Goal: Register for event/course

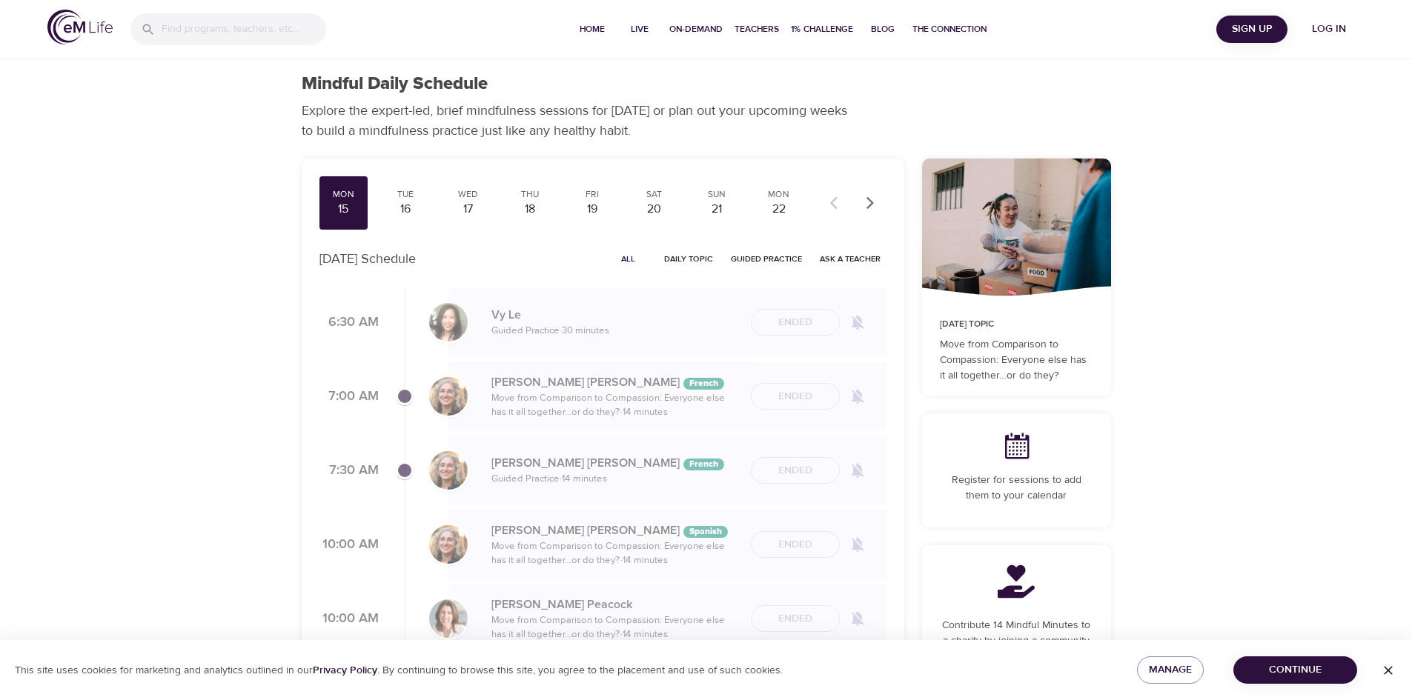
click at [1330, 30] on span "Log in" at bounding box center [1328, 29] width 59 height 19
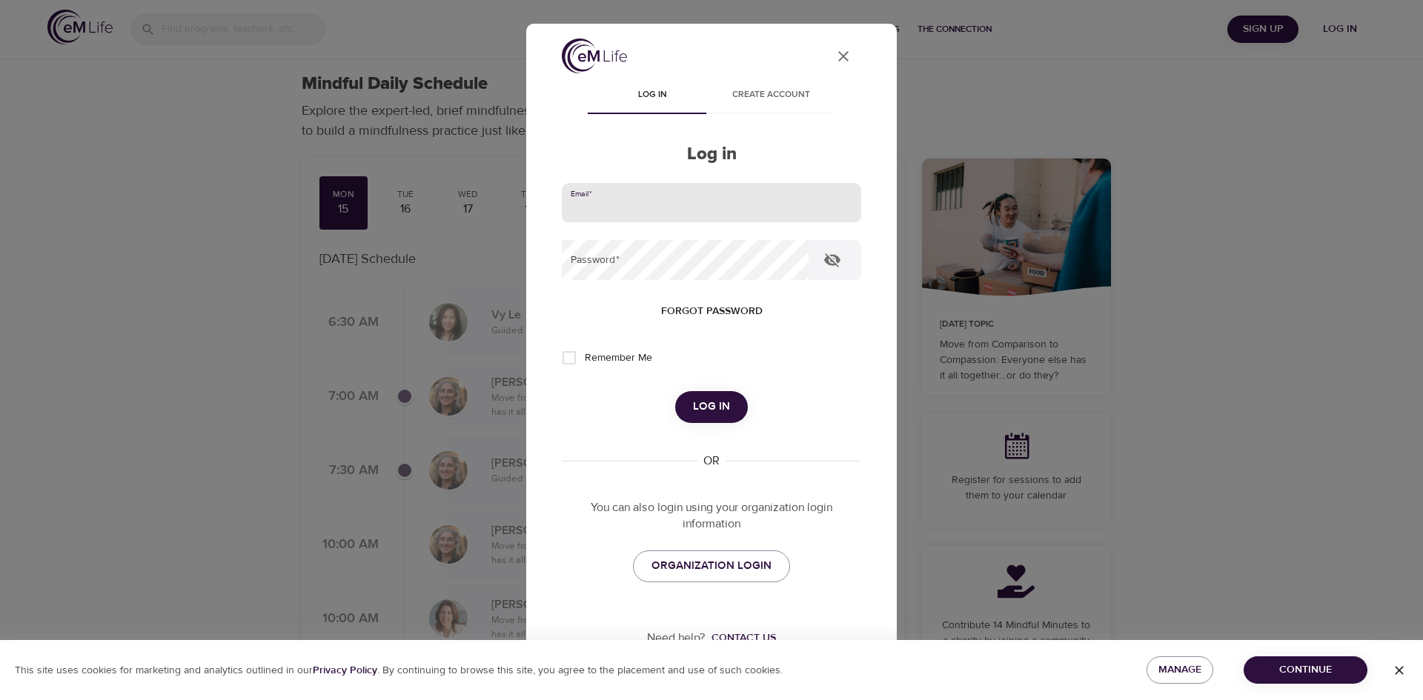
click at [785, 202] on input "email" at bounding box center [711, 203] width 299 height 40
type input "leslie.schneider@cognizant.com"
click at [675, 391] on button "Log in" at bounding box center [711, 406] width 73 height 31
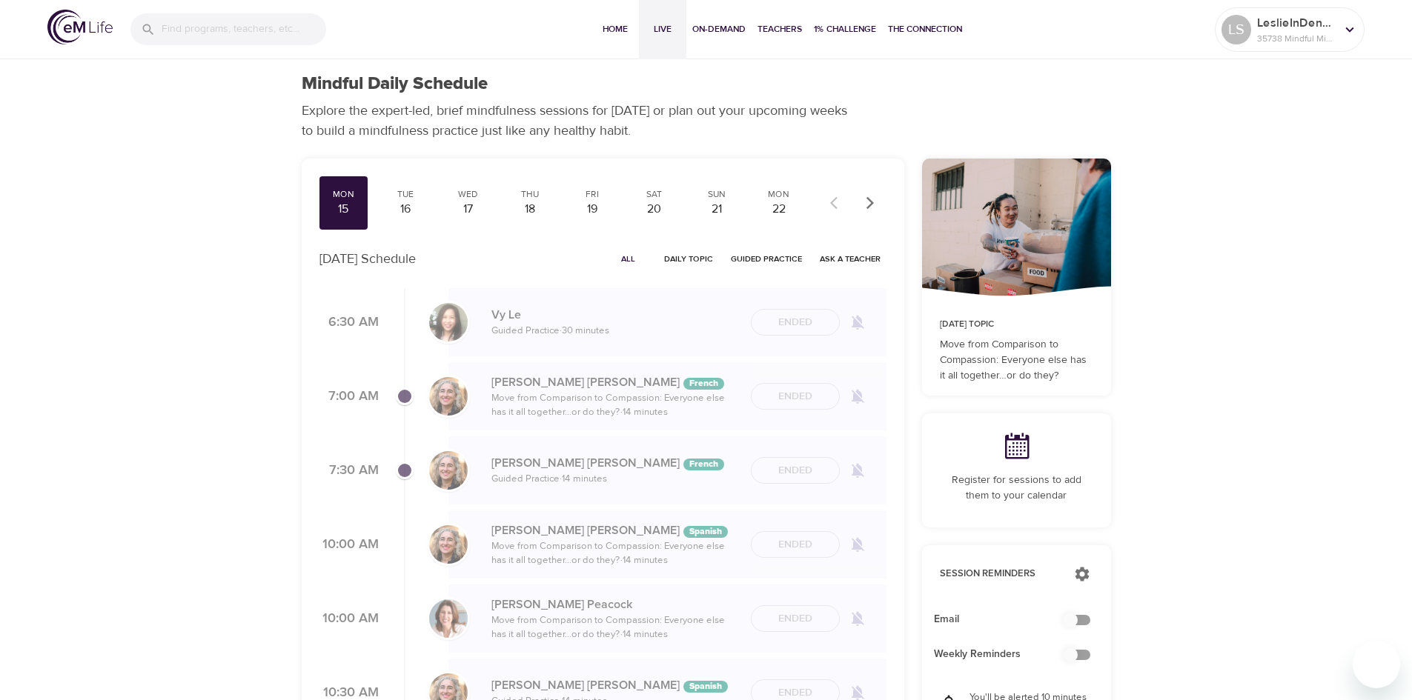
checkbox input "true"
click at [416, 202] on div "16" at bounding box center [405, 209] width 37 height 17
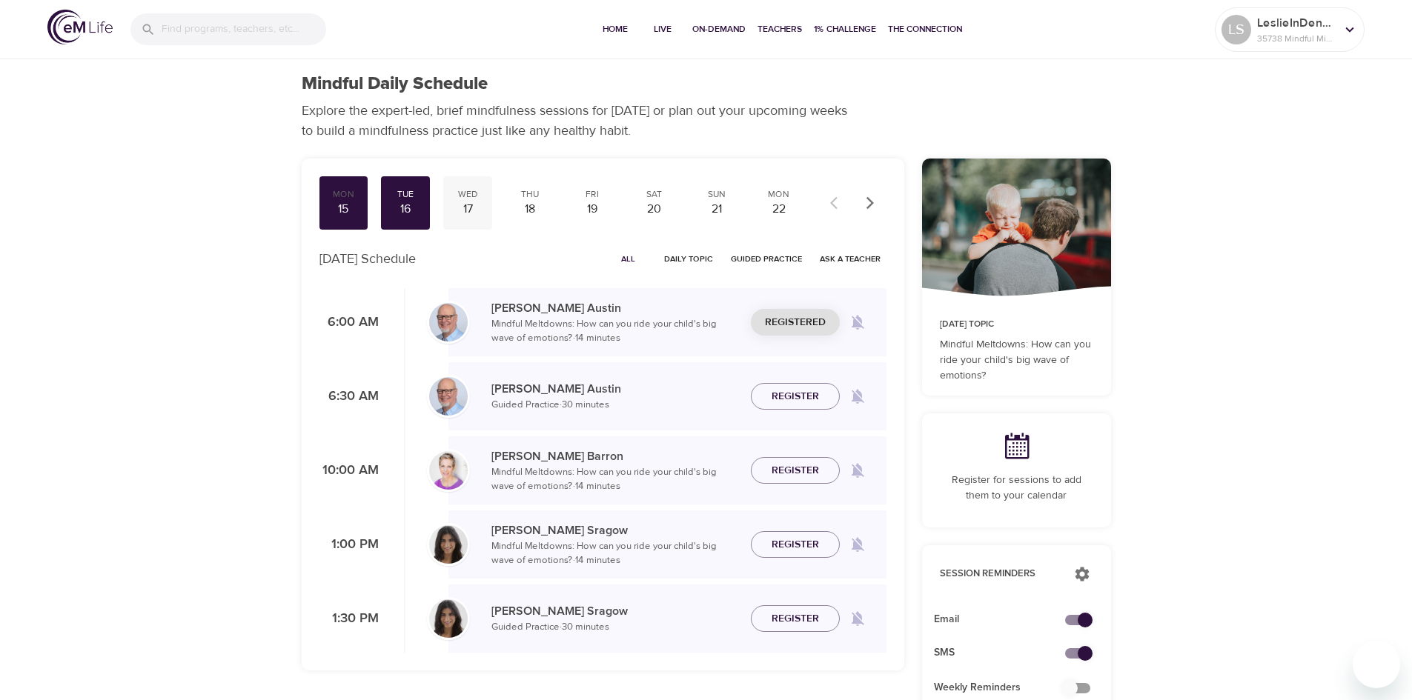
click at [465, 206] on div "17" at bounding box center [467, 209] width 37 height 17
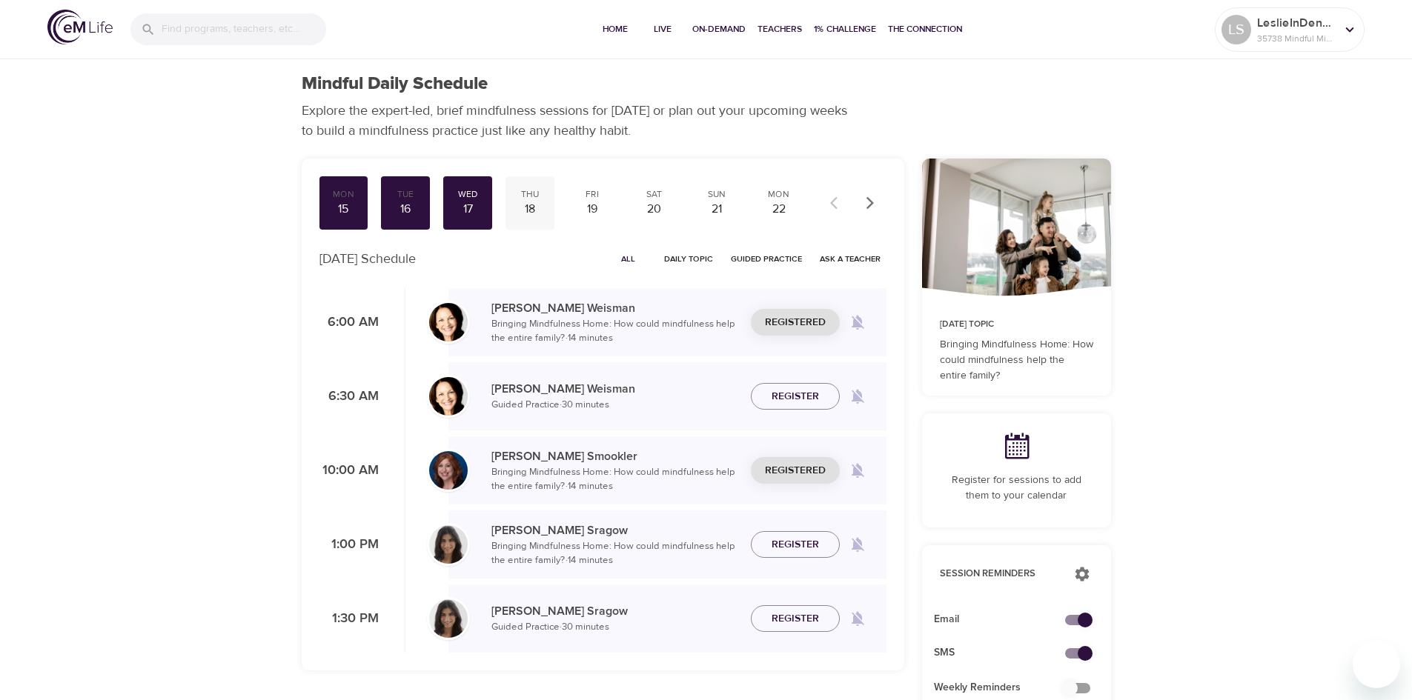
click at [529, 205] on div "18" at bounding box center [529, 209] width 37 height 17
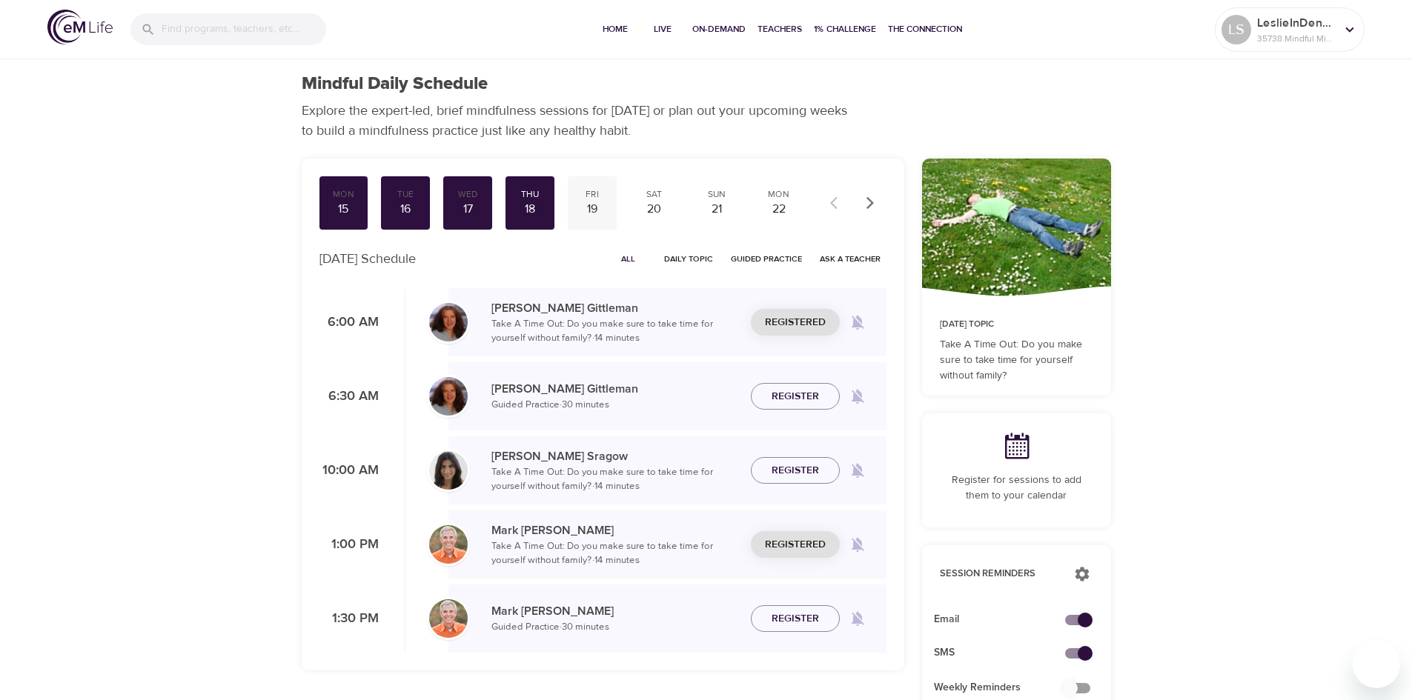
click at [595, 206] on div "19" at bounding box center [592, 209] width 37 height 17
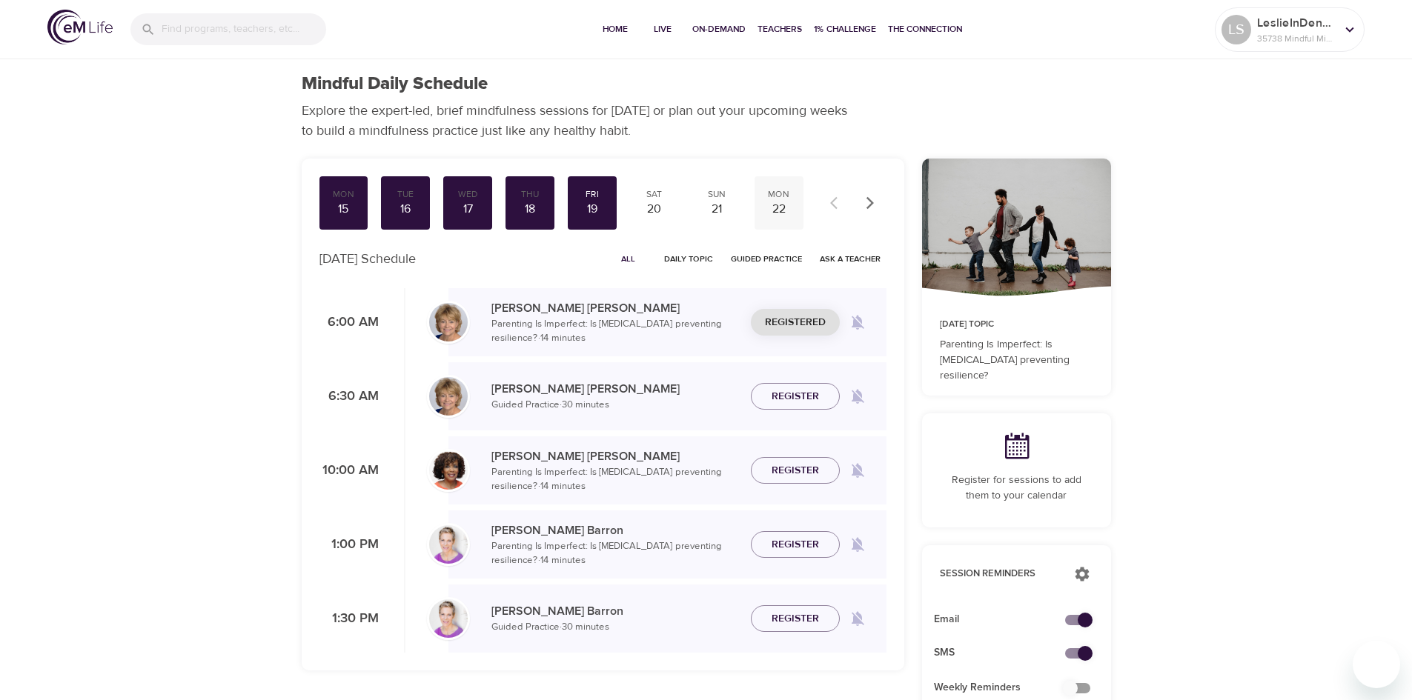
click at [772, 213] on div "22" at bounding box center [778, 209] width 37 height 17
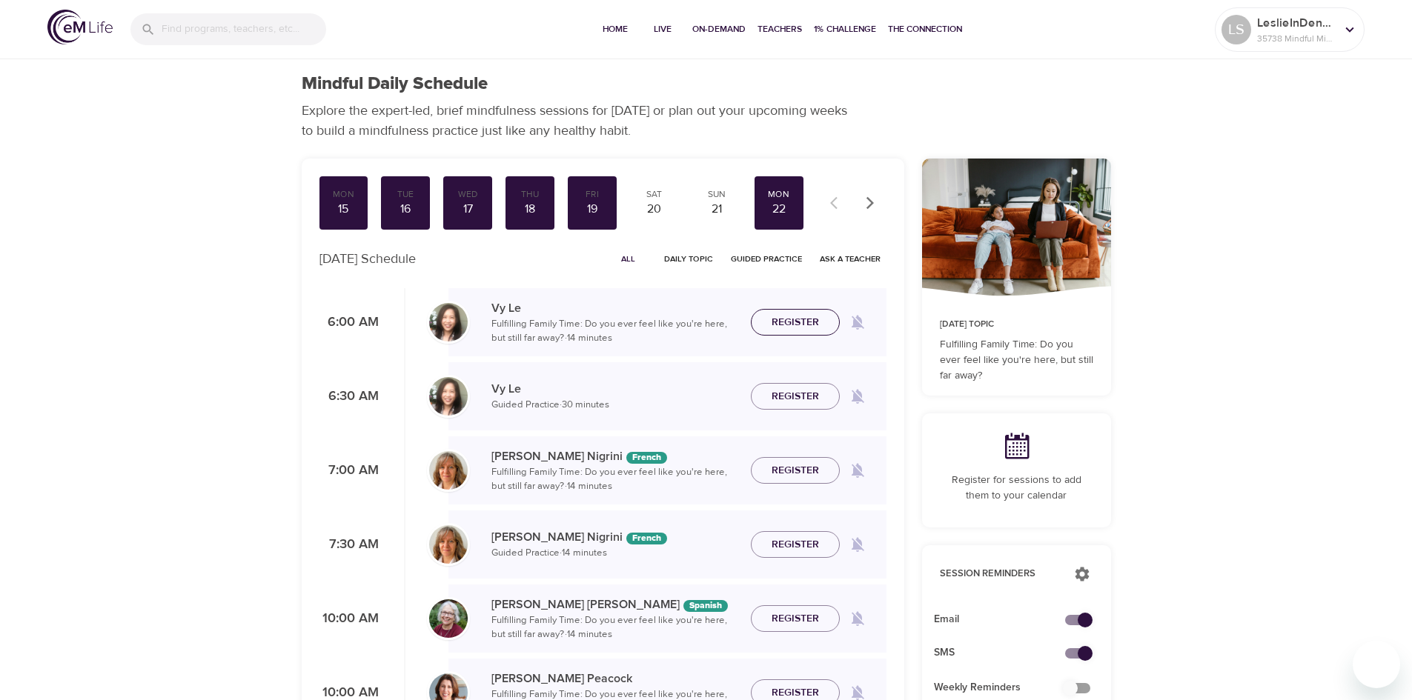
click at [806, 324] on span "Register" at bounding box center [794, 322] width 47 height 19
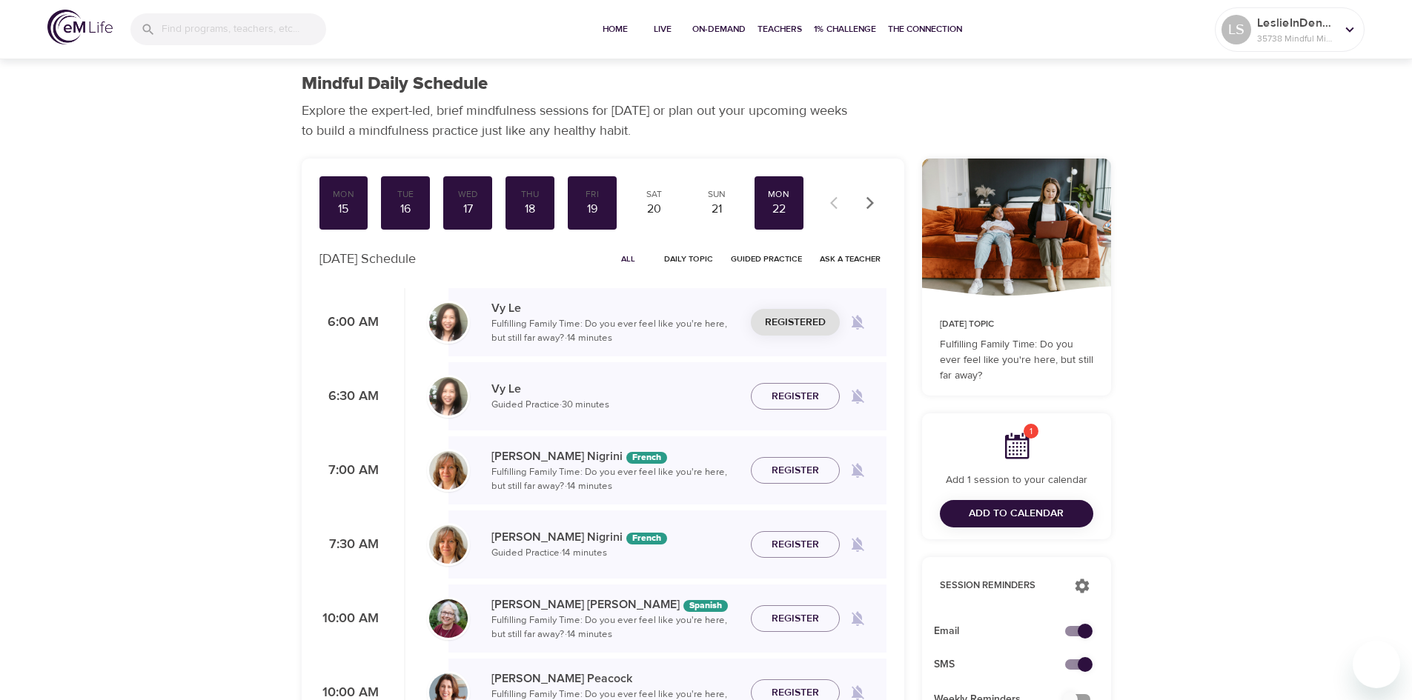
click at [870, 201] on icon "button" at bounding box center [868, 202] width 7 height 13
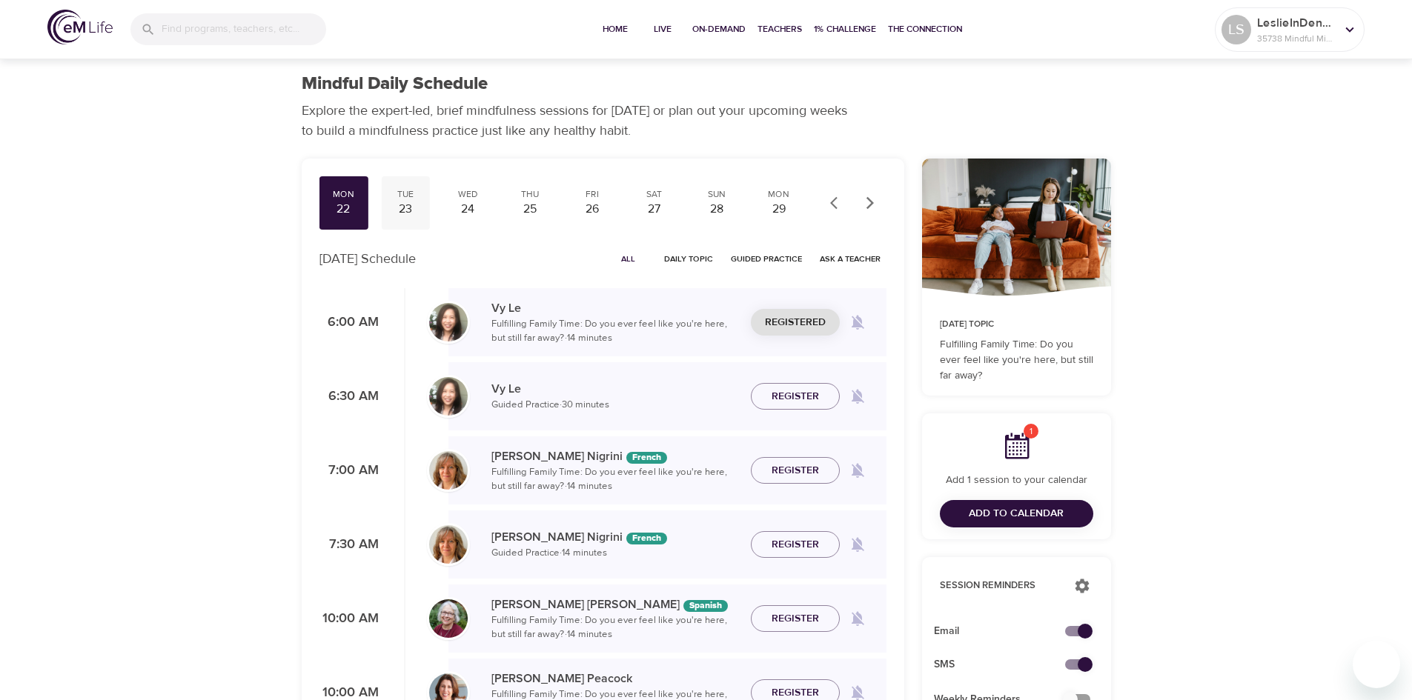
click at [405, 198] on div "Tue" at bounding box center [405, 194] width 37 height 13
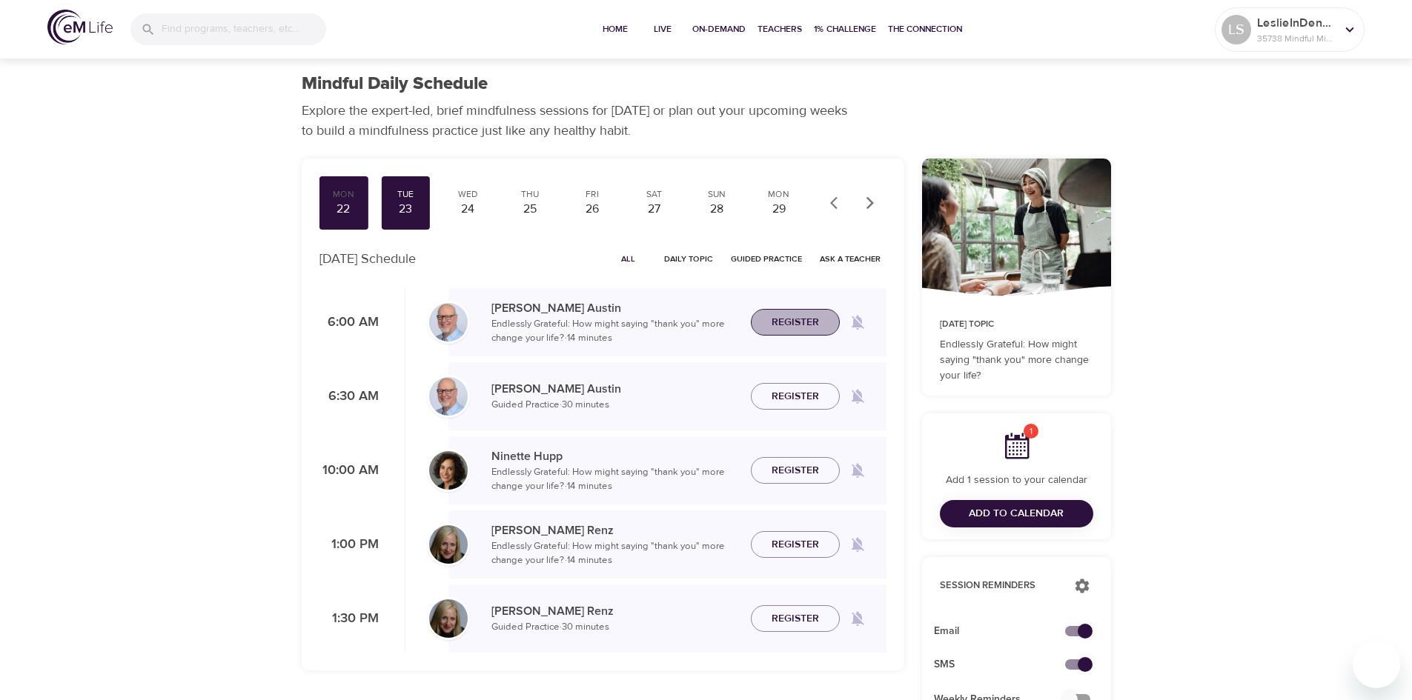
click at [795, 322] on span "Register" at bounding box center [794, 322] width 47 height 19
click at [466, 204] on div "24" at bounding box center [467, 209] width 37 height 17
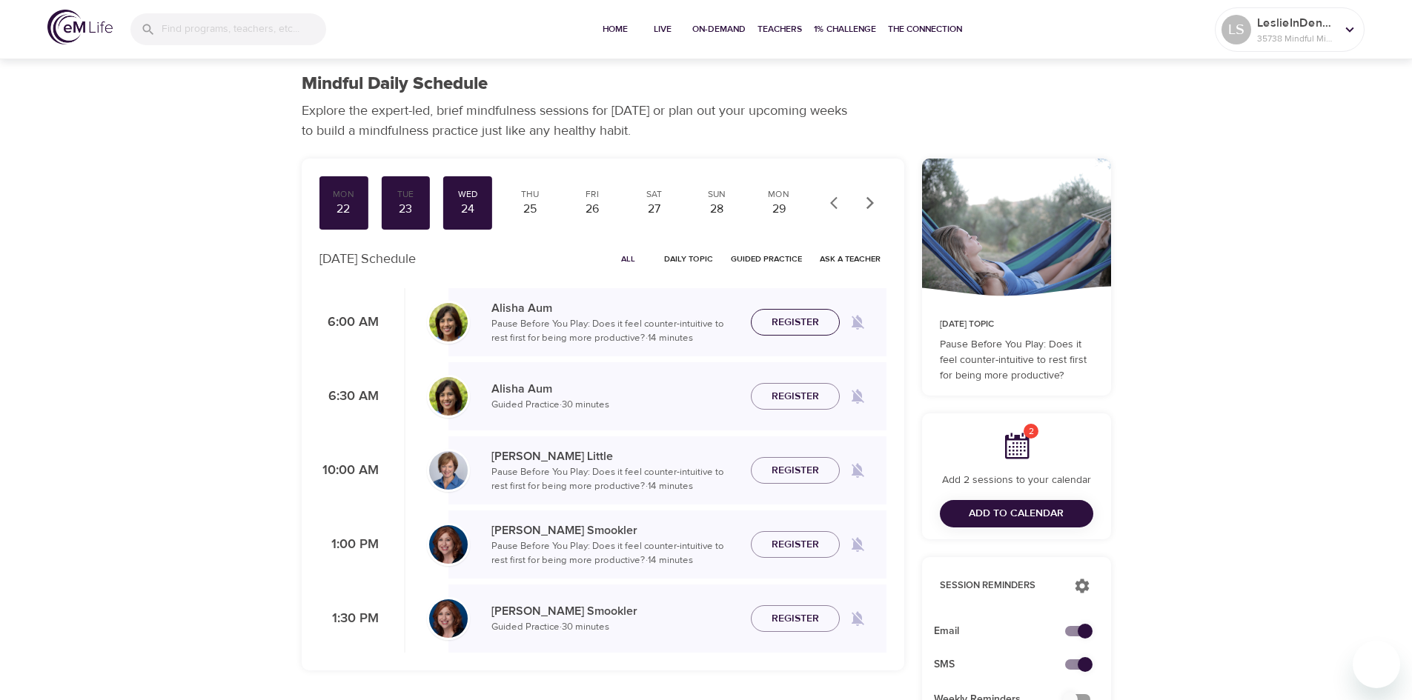
click at [811, 323] on span "Register" at bounding box center [794, 322] width 47 height 19
click at [796, 545] on span "Register" at bounding box center [794, 545] width 47 height 19
click at [528, 207] on div "25" at bounding box center [529, 209] width 37 height 17
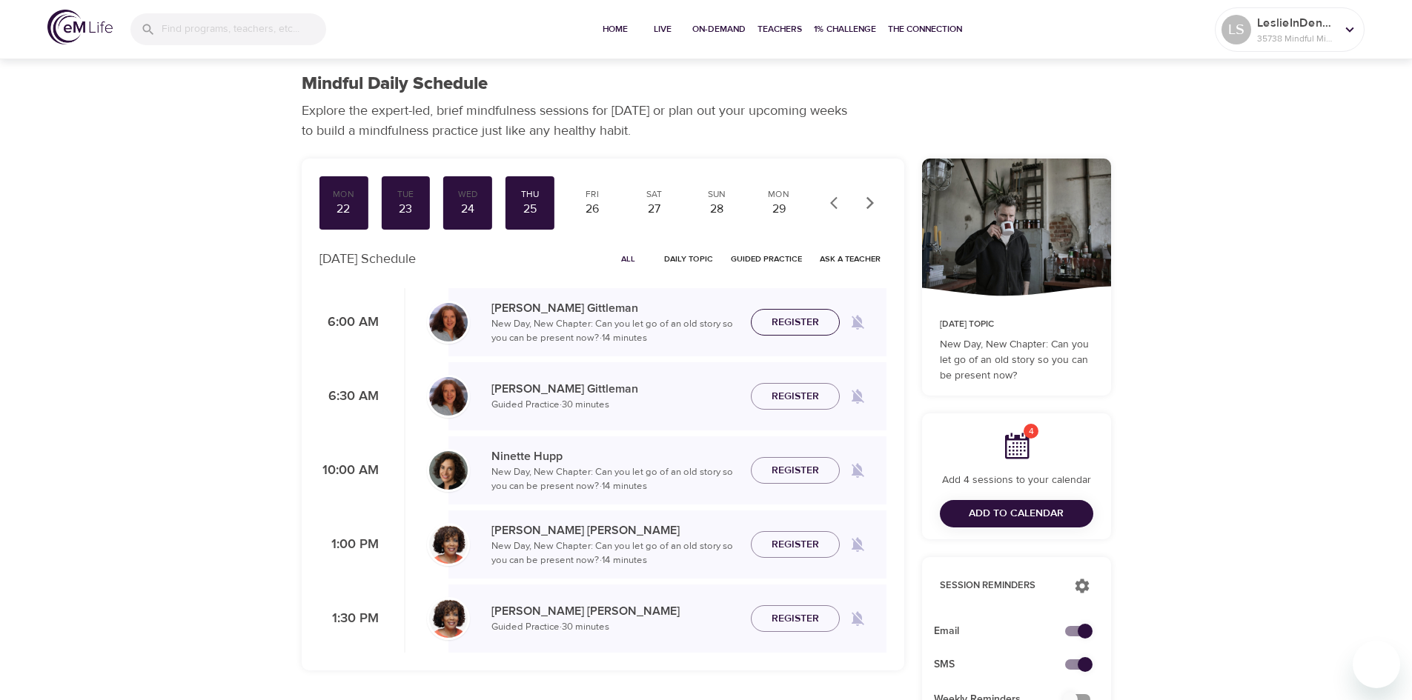
click at [812, 324] on span "Register" at bounding box center [794, 322] width 47 height 19
click at [595, 212] on div "26" at bounding box center [592, 209] width 37 height 17
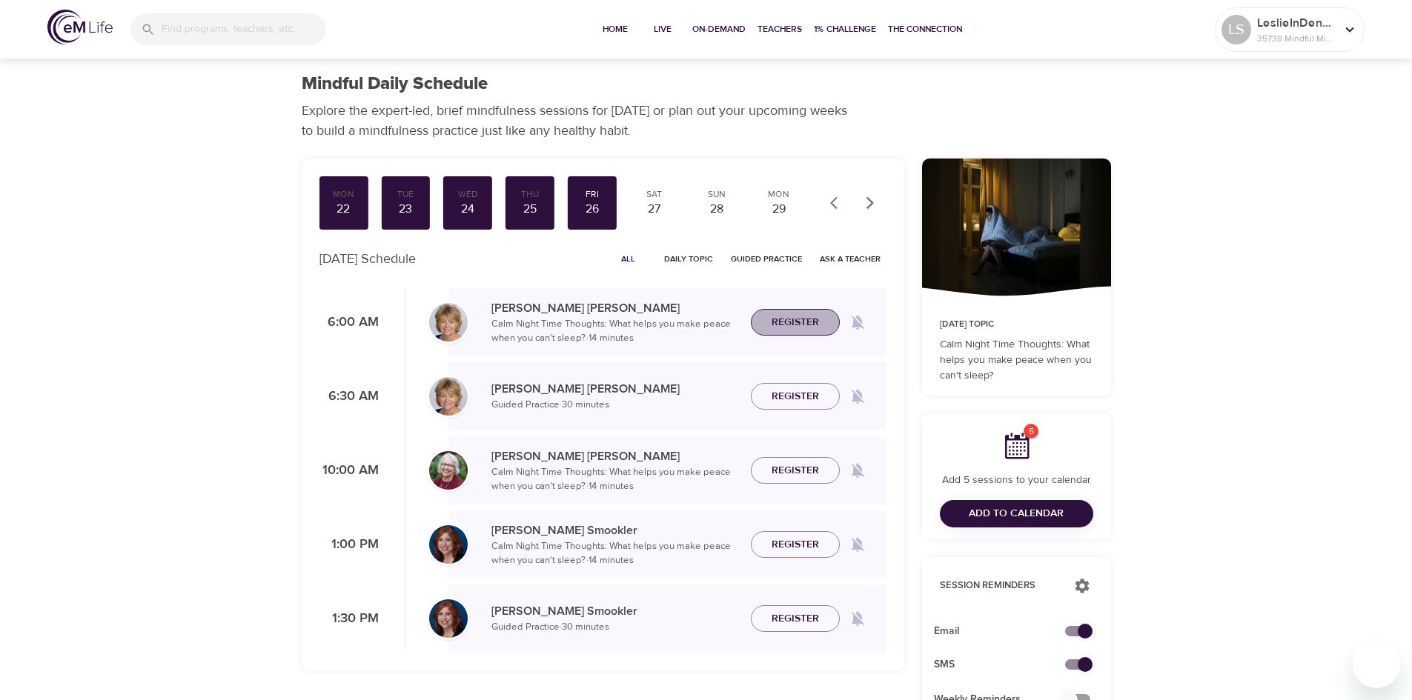
click at [796, 323] on span "Register" at bounding box center [794, 322] width 47 height 19
click at [797, 546] on span "Register" at bounding box center [794, 545] width 47 height 19
click at [616, 30] on span "Home" at bounding box center [615, 29] width 36 height 16
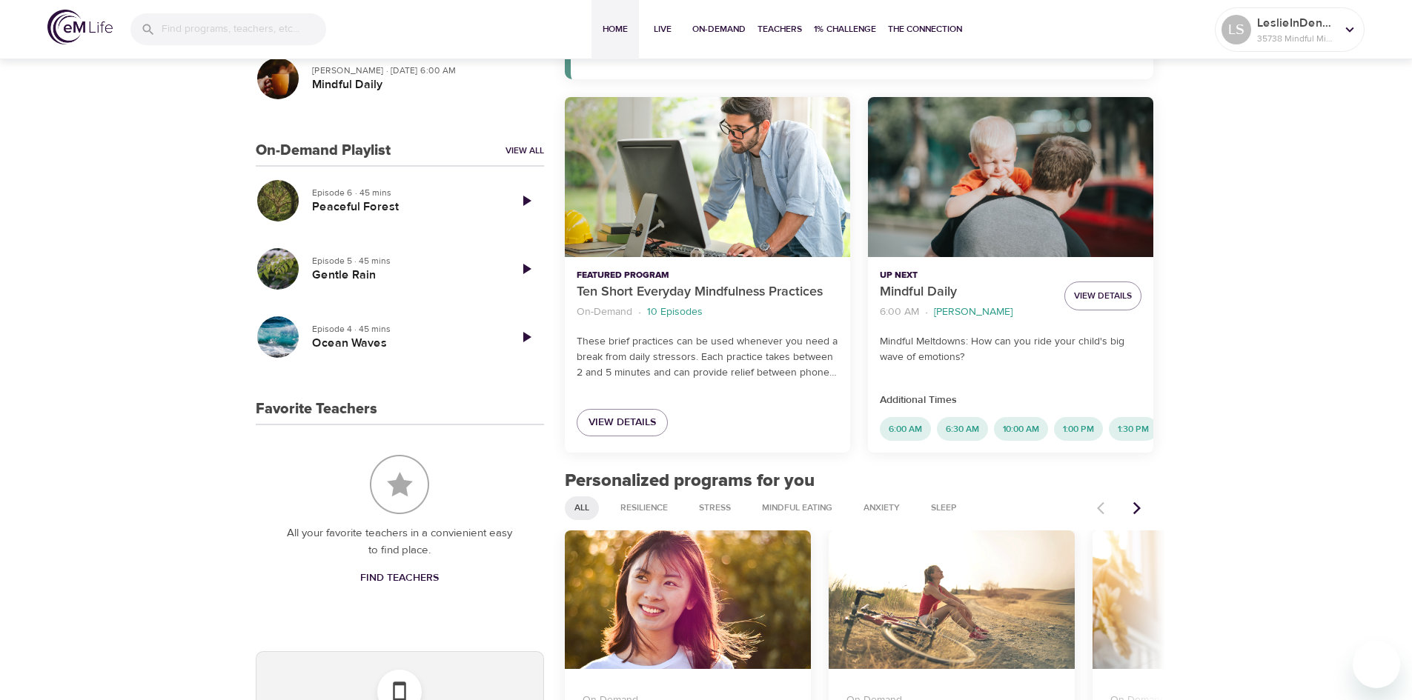
scroll to position [367, 0]
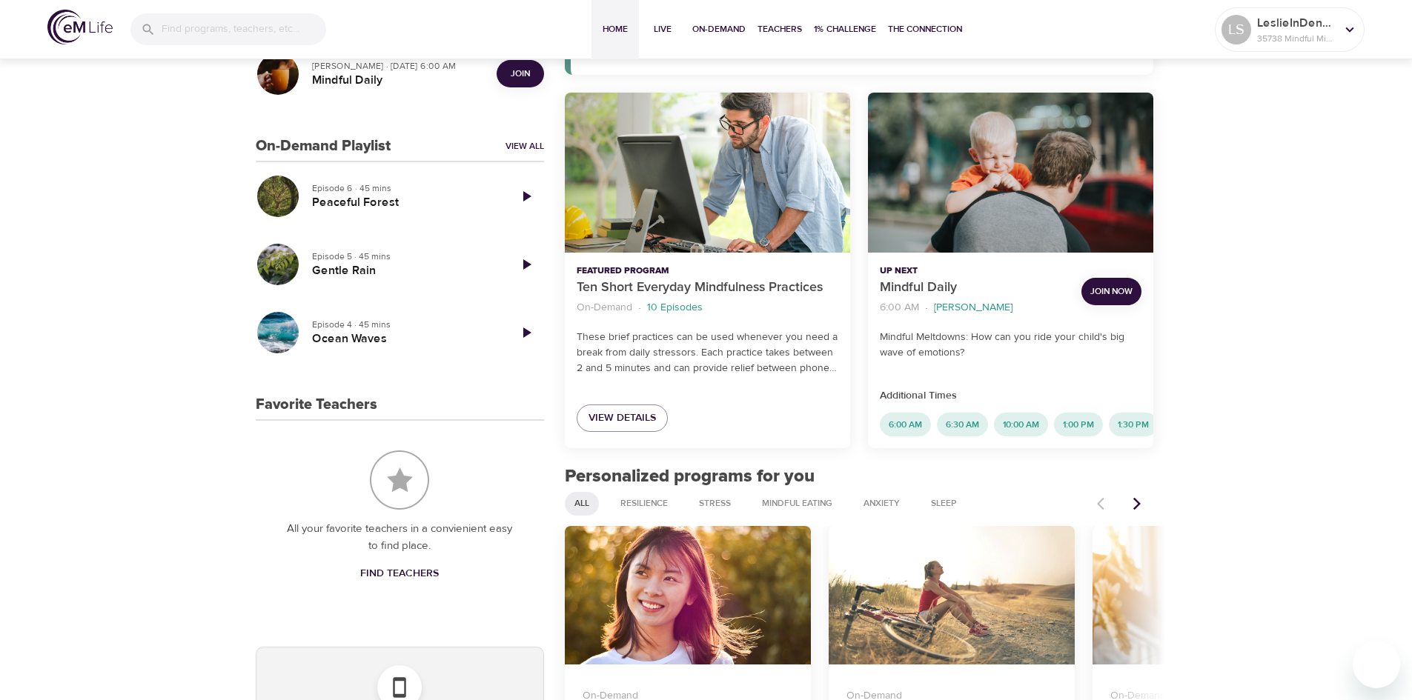
click at [1114, 293] on span "Join Now" at bounding box center [1111, 292] width 42 height 16
